Goal: Information Seeking & Learning: Learn about a topic

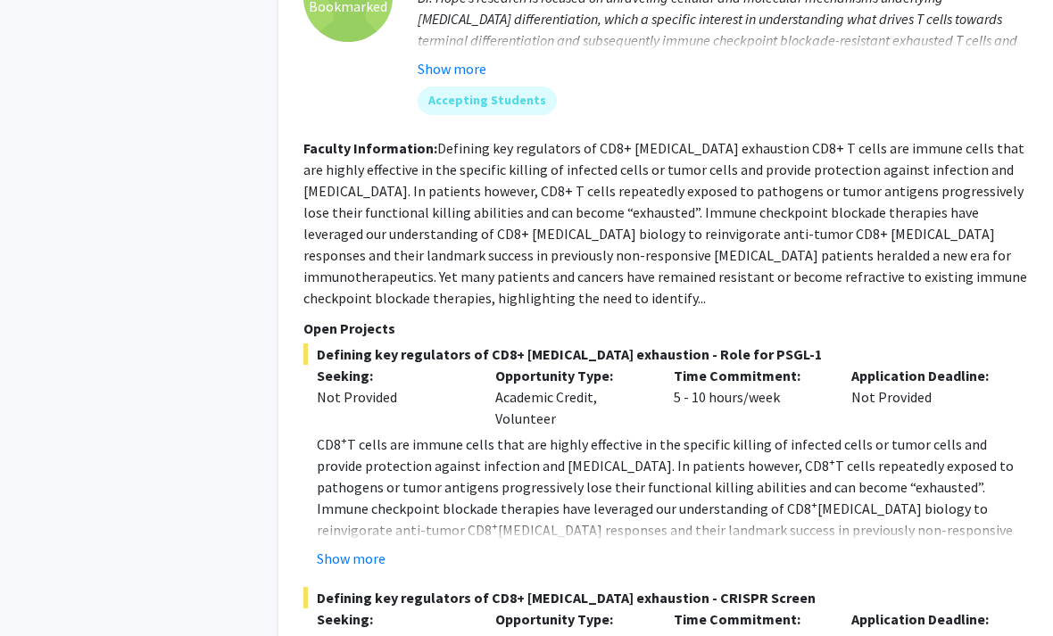
scroll to position [6025, 2]
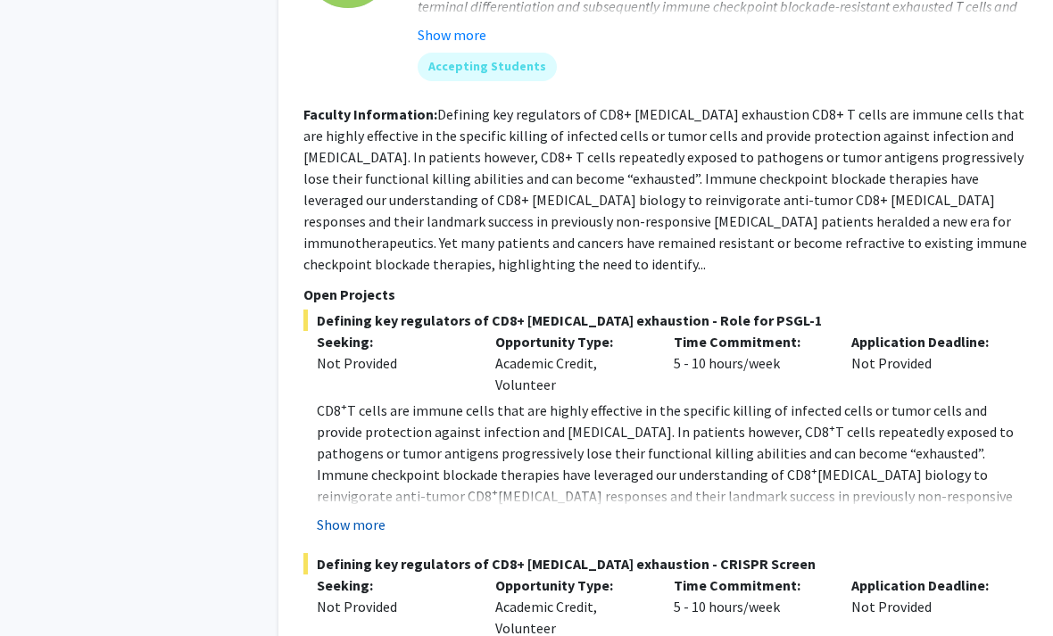
click at [371, 515] on button "Show more" at bounding box center [352, 525] width 69 height 21
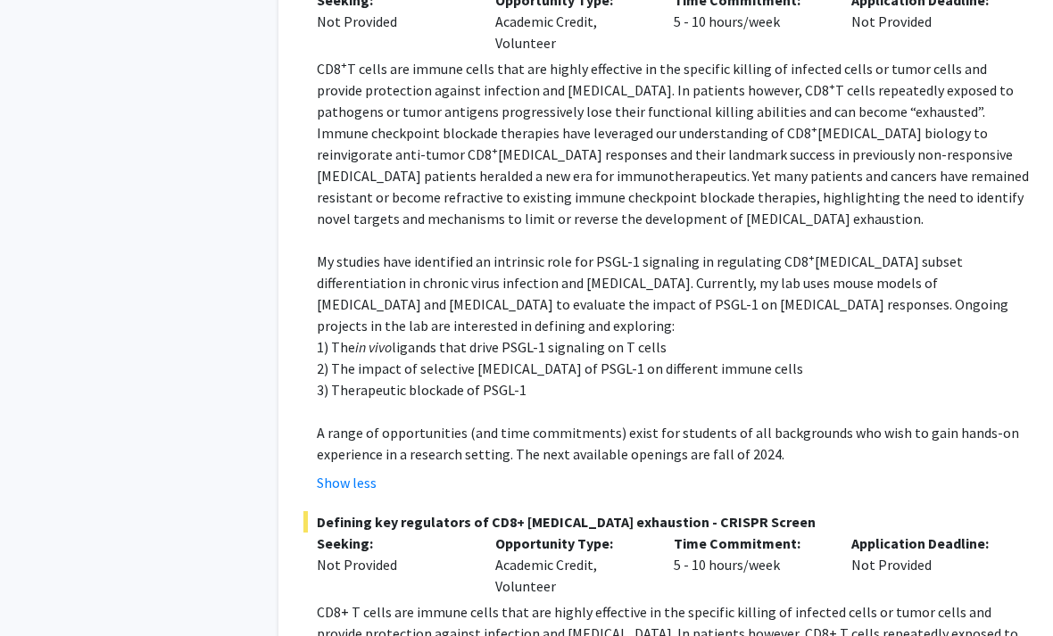
scroll to position [6426, 2]
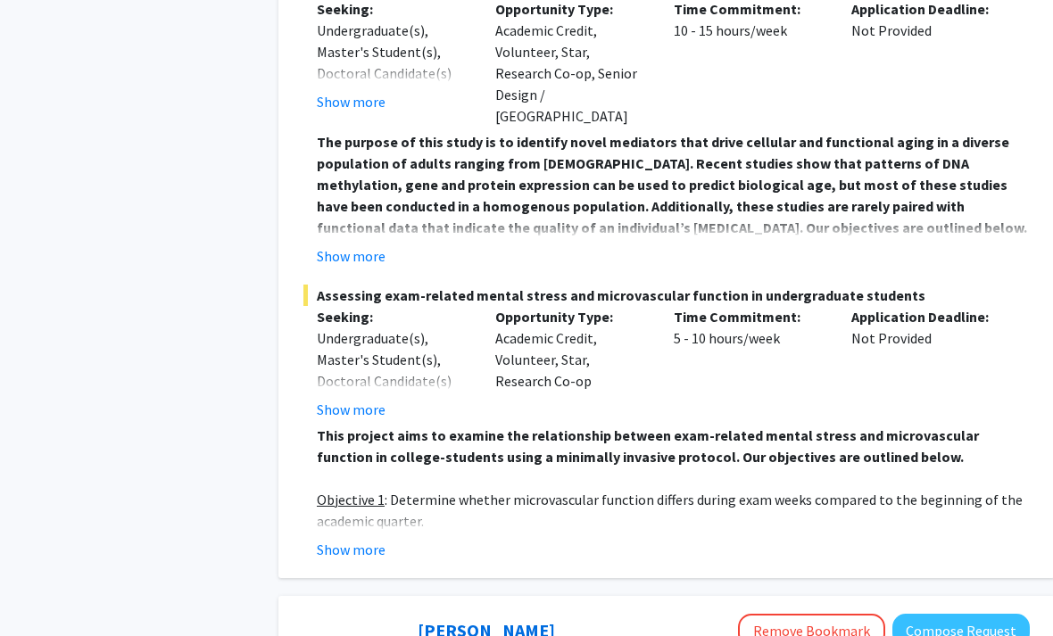
scroll to position [9910, 2]
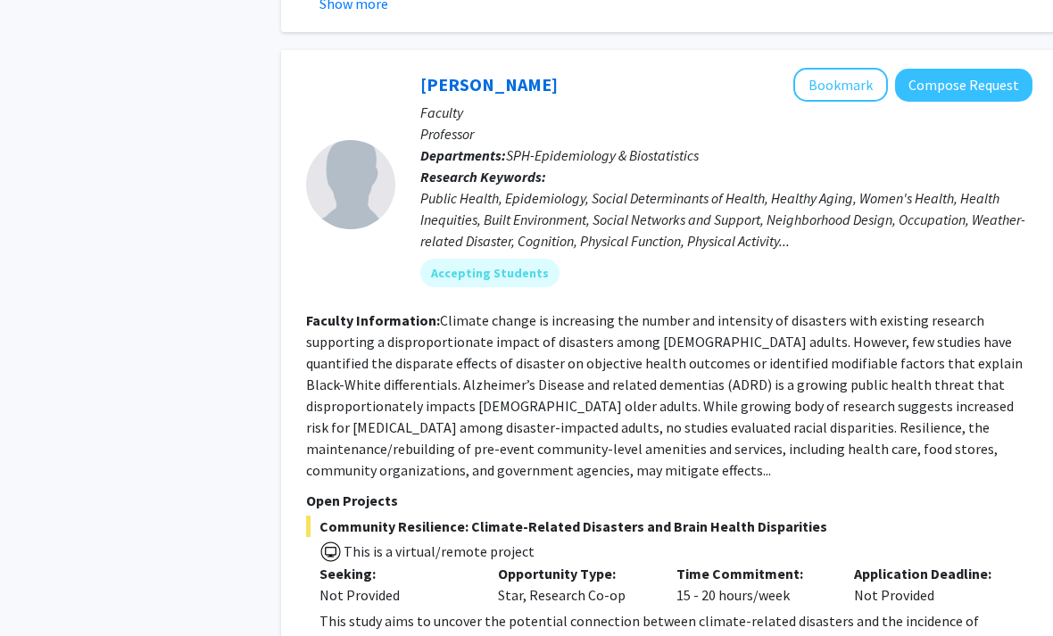
scroll to position [6168, 0]
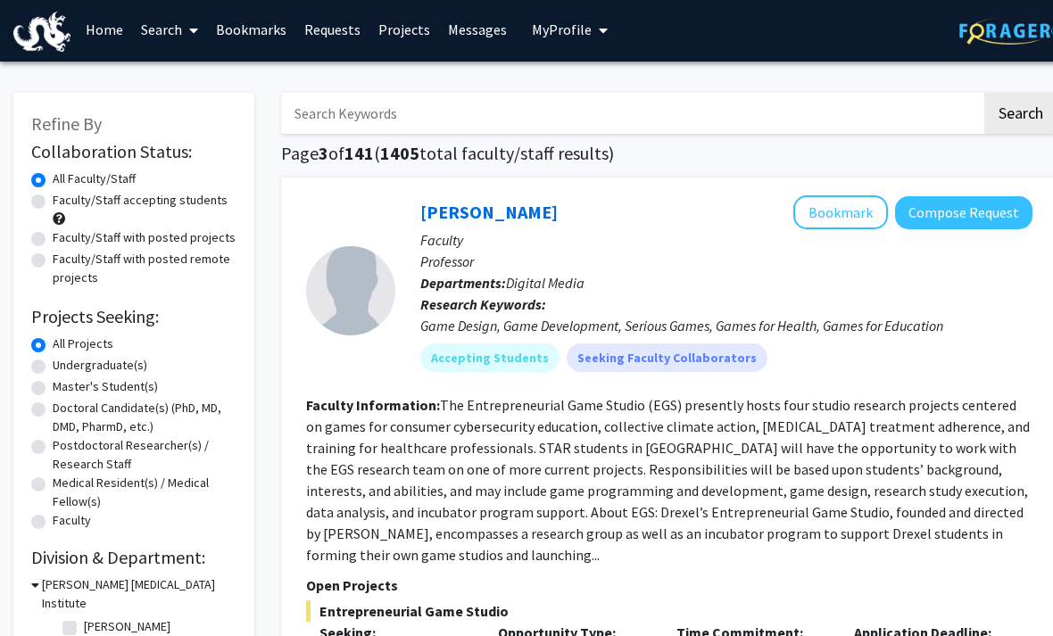
scroll to position [4, 0]
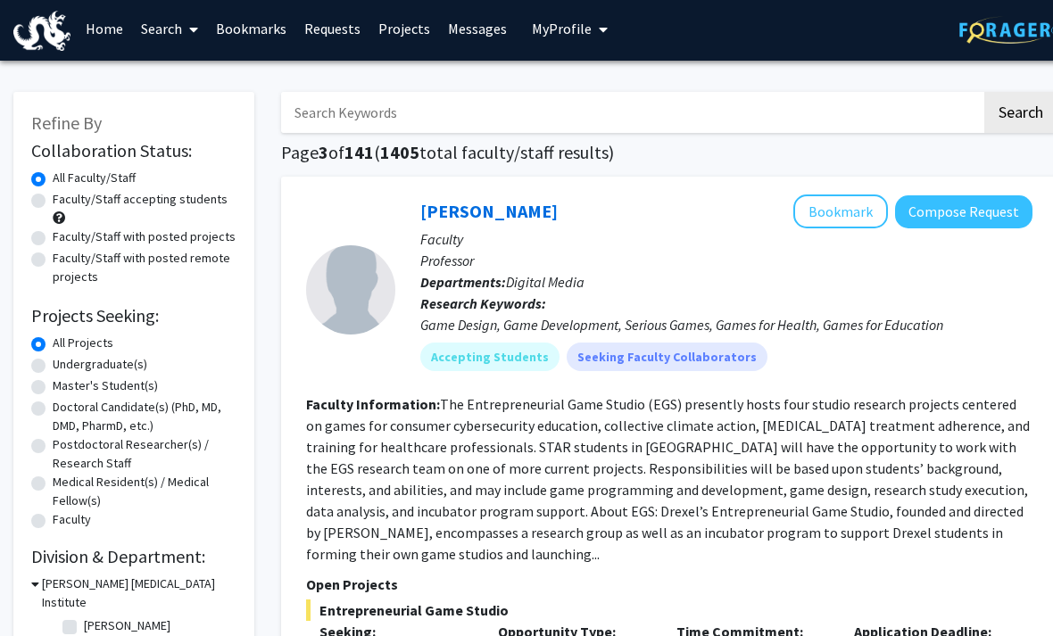
click at [373, 109] on input "Search Keywords" at bounding box center [631, 112] width 700 height 41
type input "p"
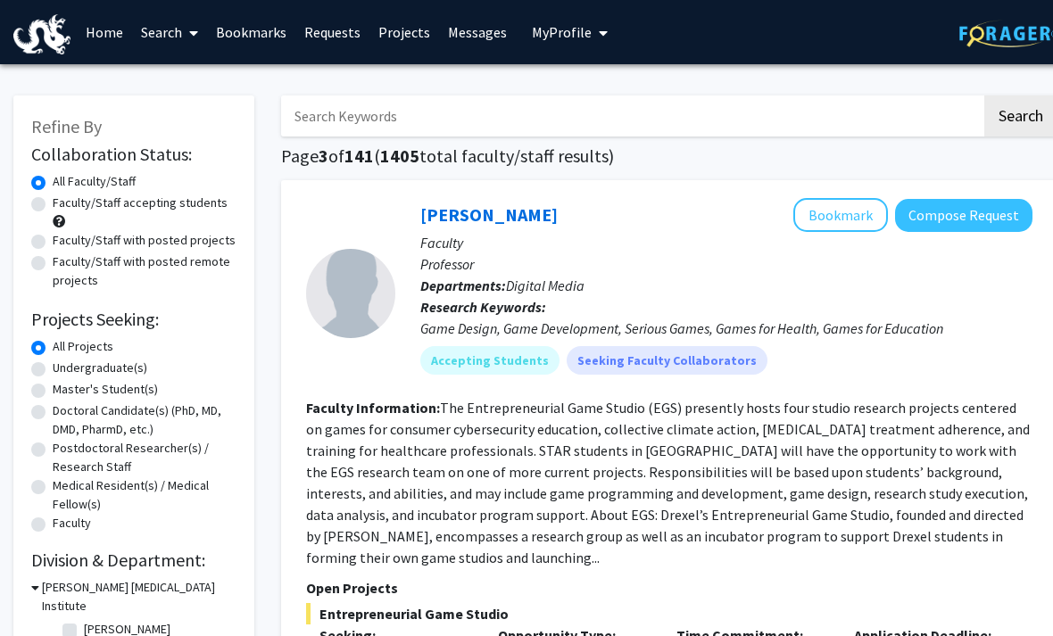
click at [178, 35] on link "Search" at bounding box center [169, 32] width 75 height 62
click at [681, 290] on p "Departments: Digital Media" at bounding box center [726, 285] width 612 height 21
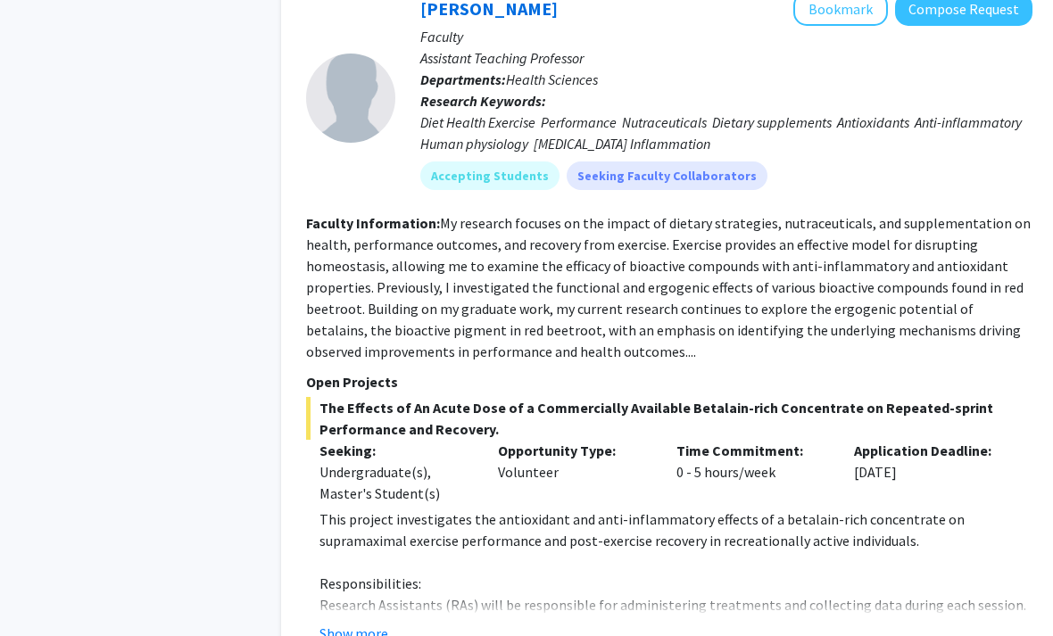
scroll to position [5159, 0]
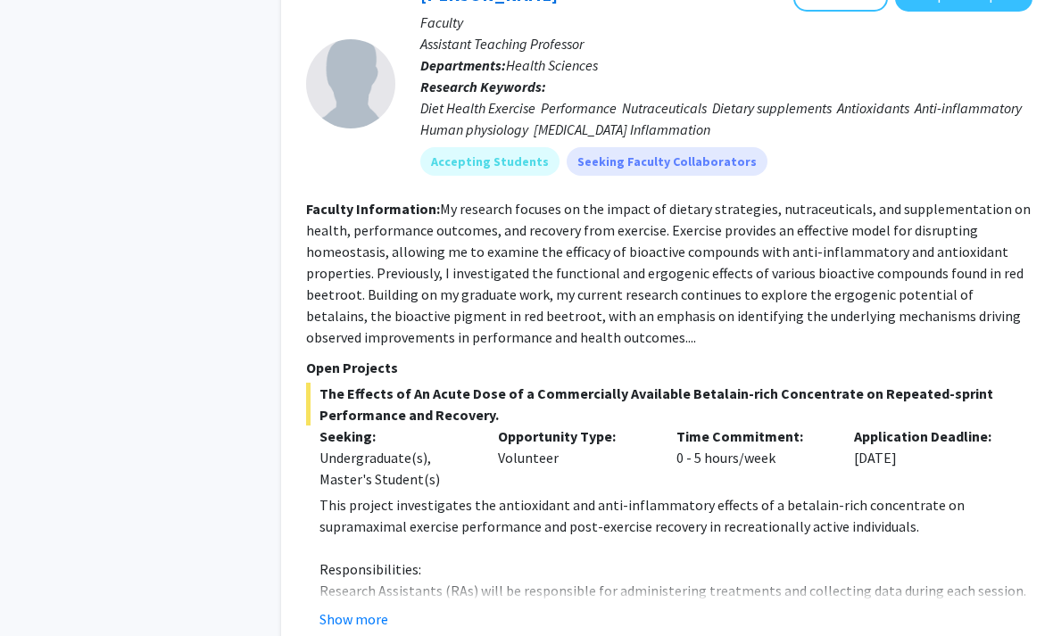
click at [383, 609] on button "Show more" at bounding box center [353, 619] width 69 height 21
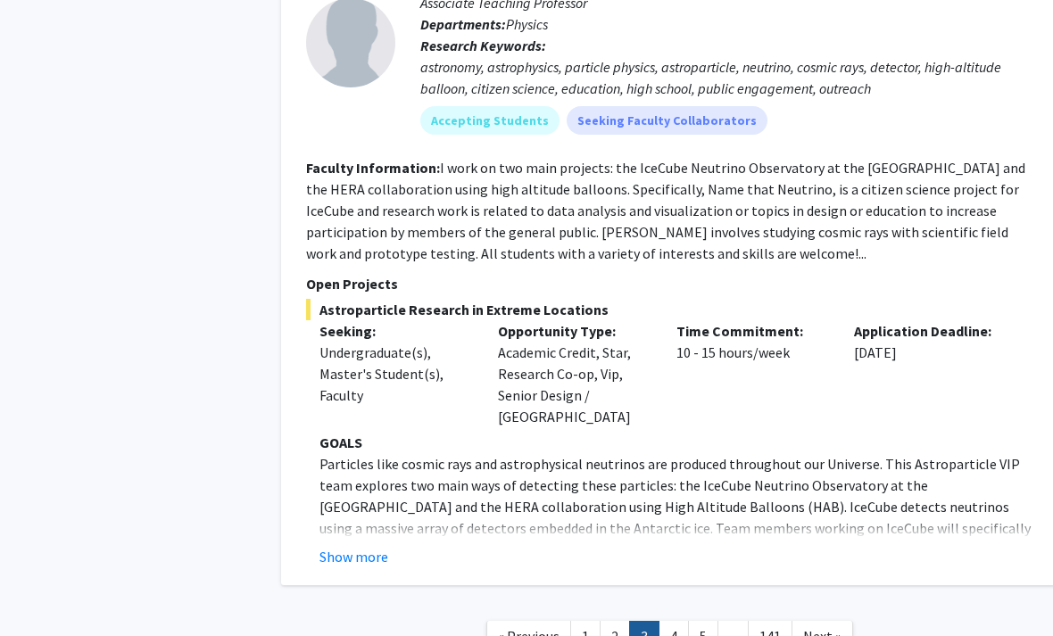
scroll to position [5995, 0]
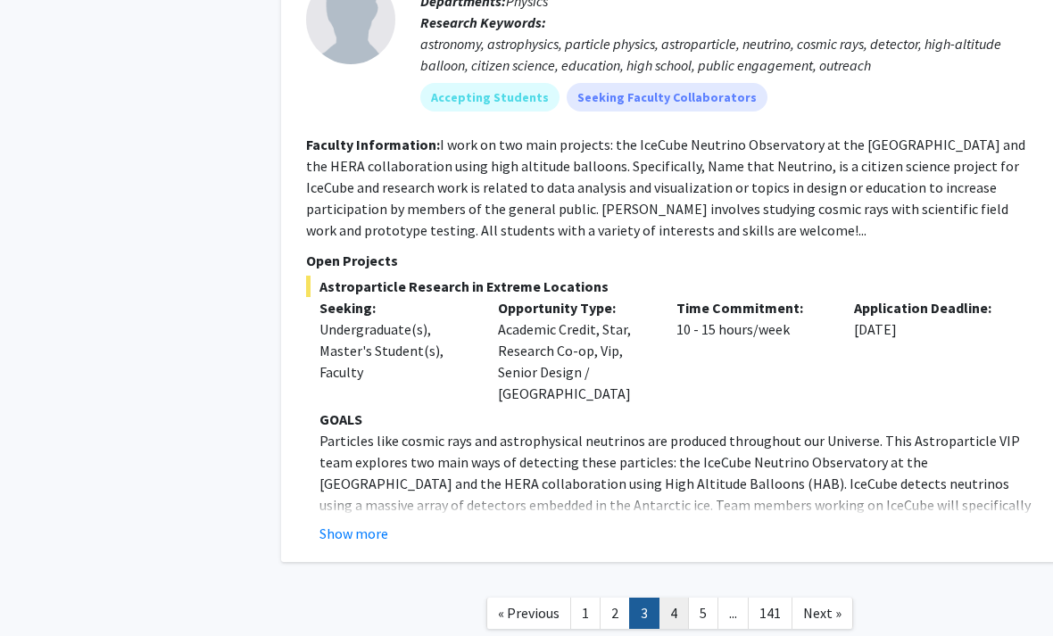
click at [674, 598] on link "4" at bounding box center [674, 613] width 30 height 31
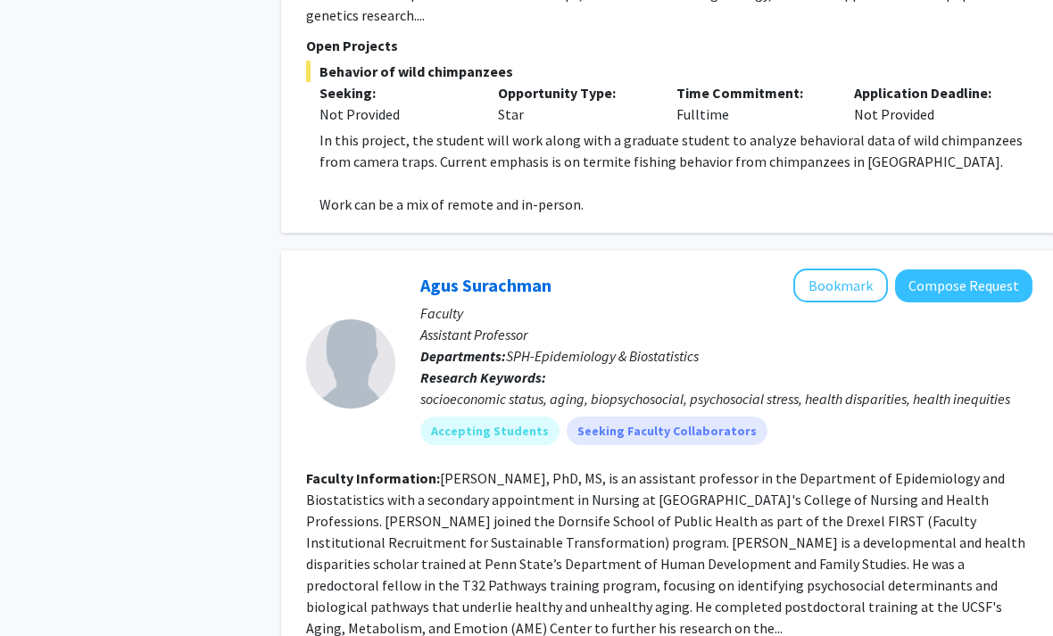
scroll to position [1537, 0]
